Goal: Use online tool/utility: Utilize a website feature to perform a specific function

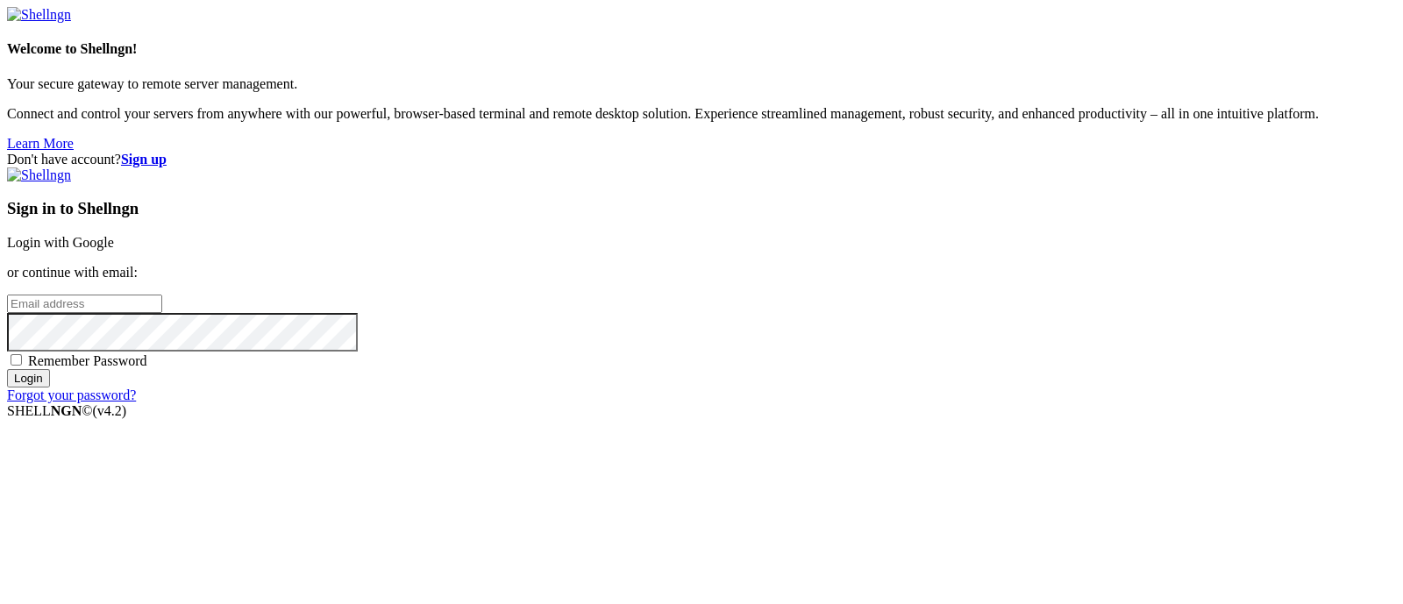
click at [114, 235] on link "Login with Google" at bounding box center [60, 242] width 107 height 15
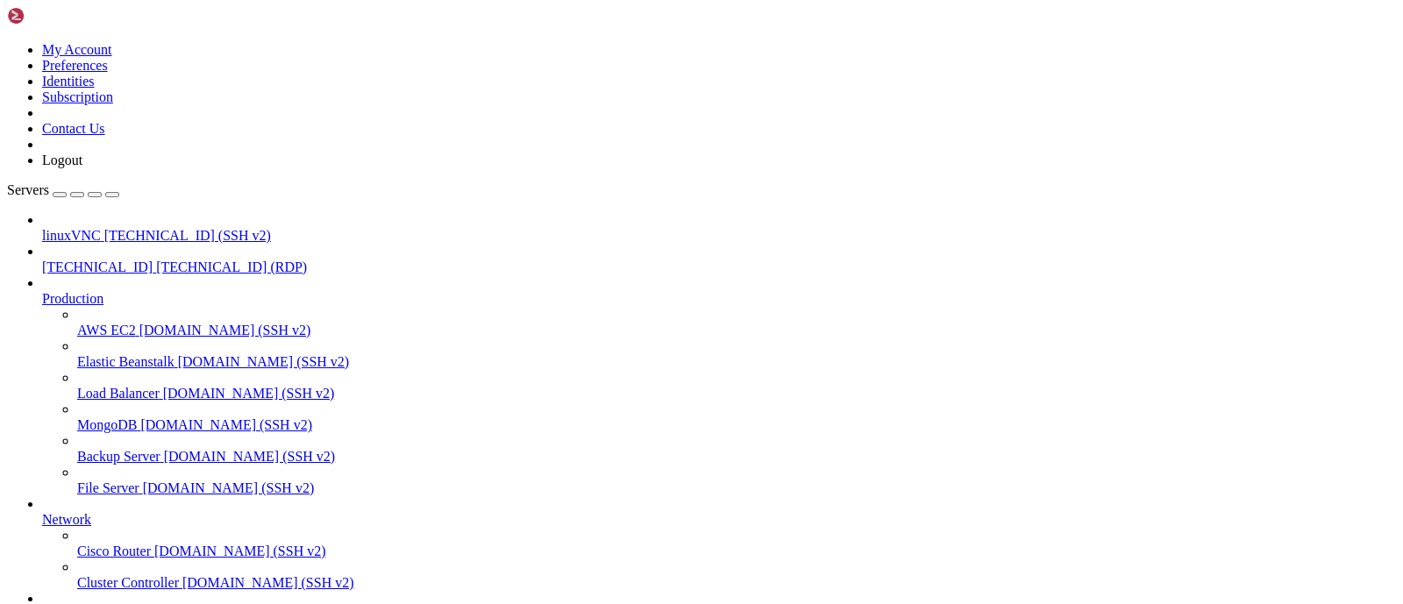
drag, startPoint x: 1181, startPoint y: 1244, endPoint x: 1189, endPoint y: 1381, distance: 137.0
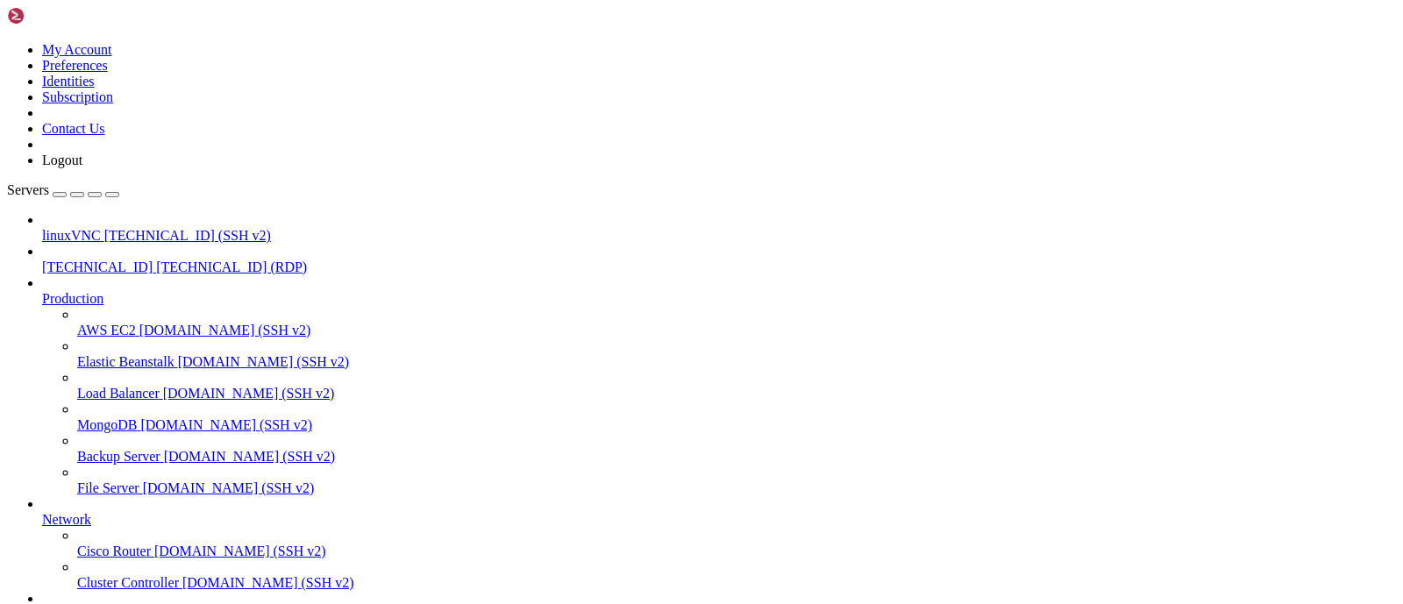
drag, startPoint x: 1183, startPoint y: 1298, endPoint x: 1185, endPoint y: 1343, distance: 44.7
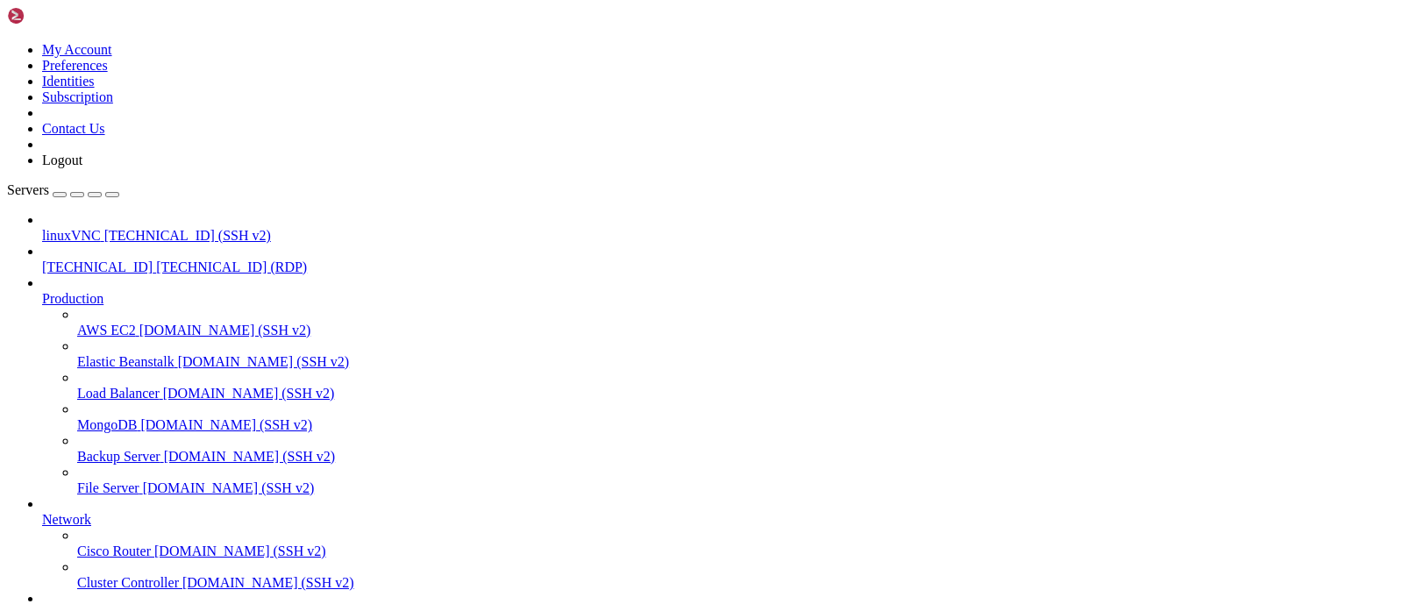
drag, startPoint x: 723, startPoint y: 1347, endPoint x: 723, endPoint y: 1375, distance: 28.1
